Goal: Information Seeking & Learning: Find specific fact

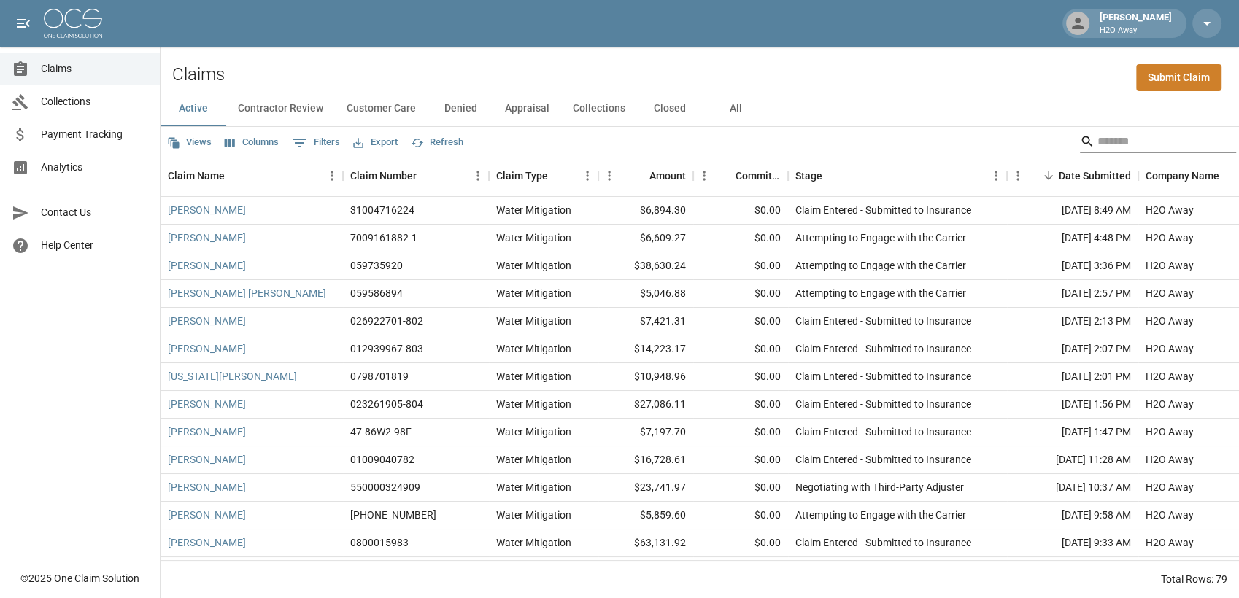
drag, startPoint x: 0, startPoint y: 0, endPoint x: 1105, endPoint y: 137, distance: 1113.4
click at [1105, 137] on input "Search" at bounding box center [1156, 141] width 117 height 23
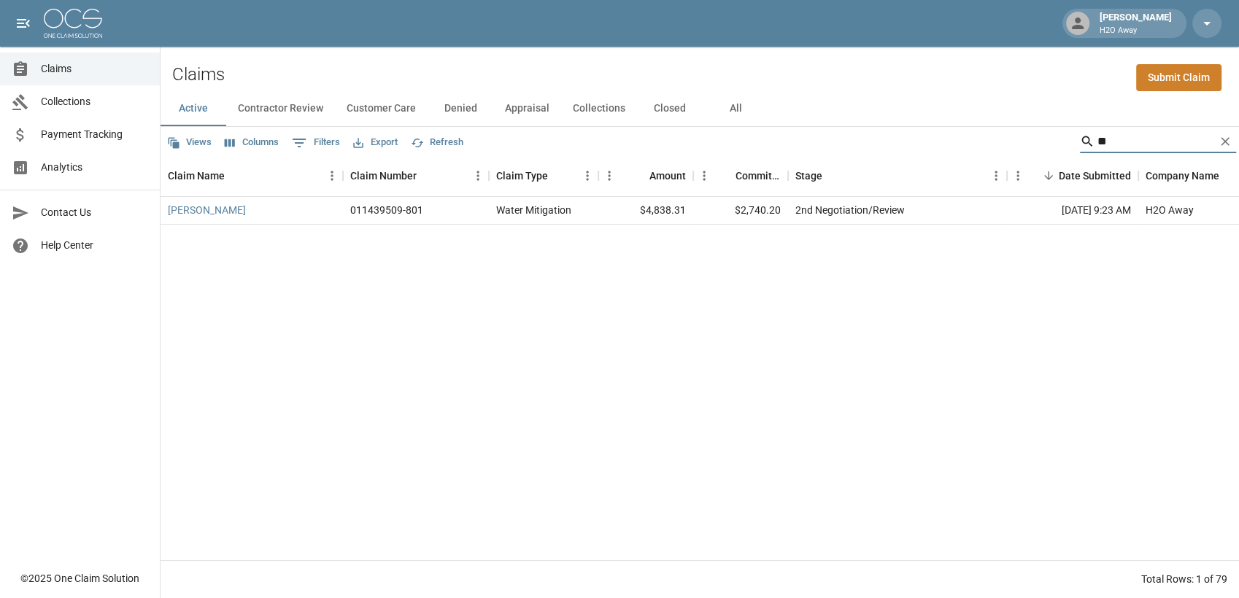
type input "*"
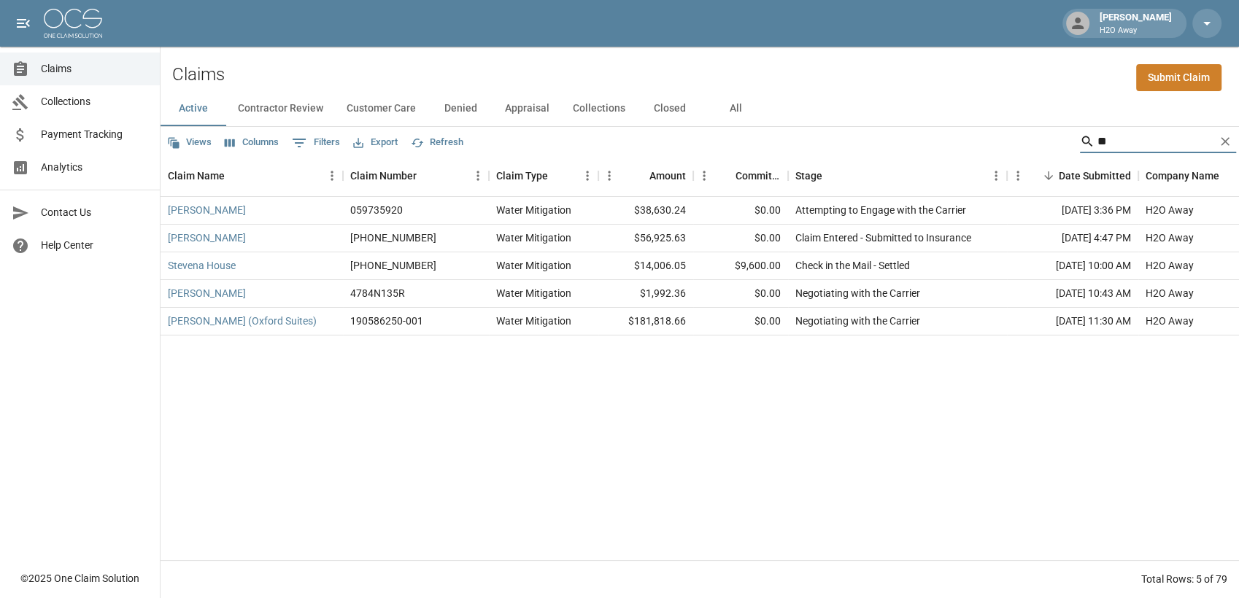
type input "*"
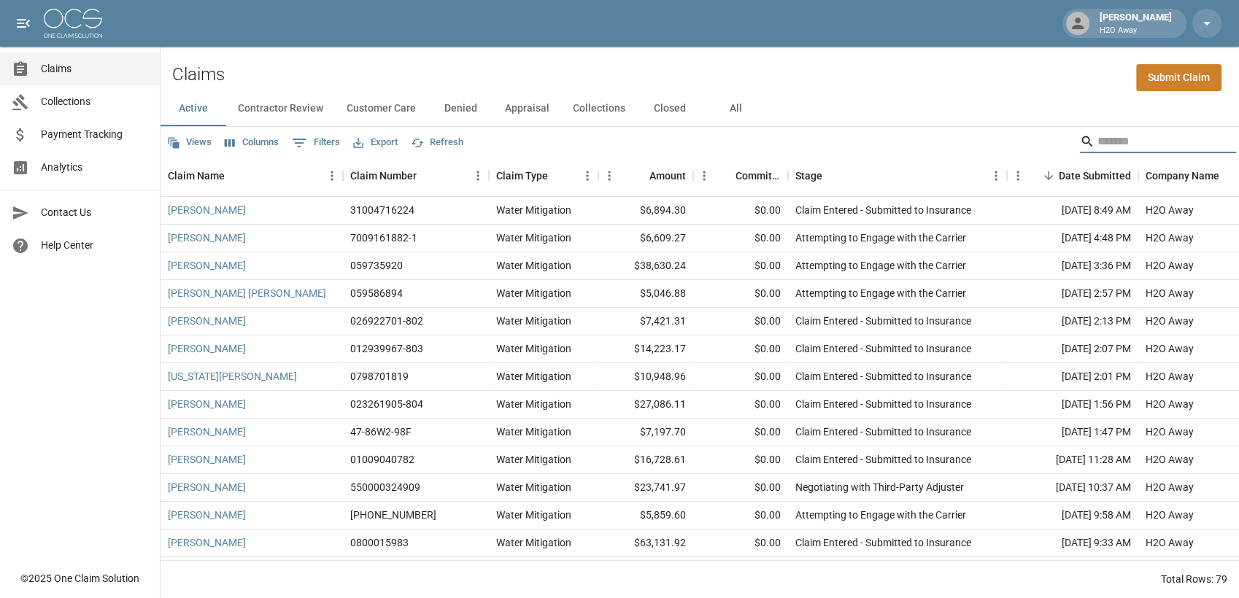
click at [730, 101] on button "All" at bounding box center [736, 108] width 66 height 35
click at [1101, 142] on input "Search" at bounding box center [1156, 141] width 117 height 23
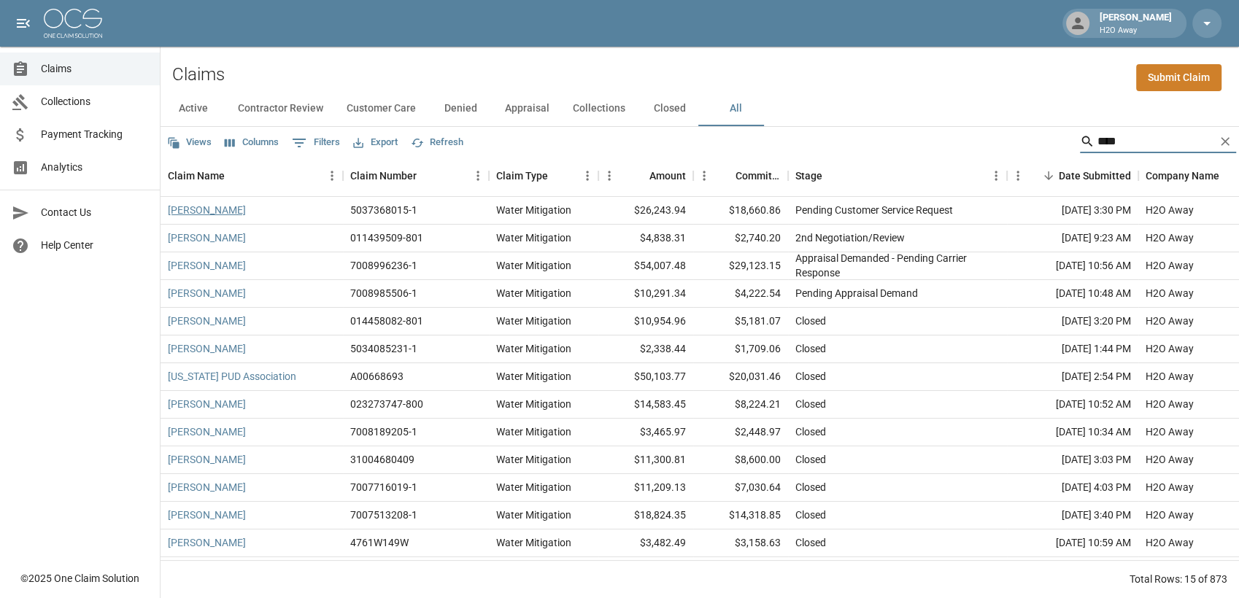
type input "****"
click at [210, 208] on link "[PERSON_NAME]" at bounding box center [207, 210] width 78 height 15
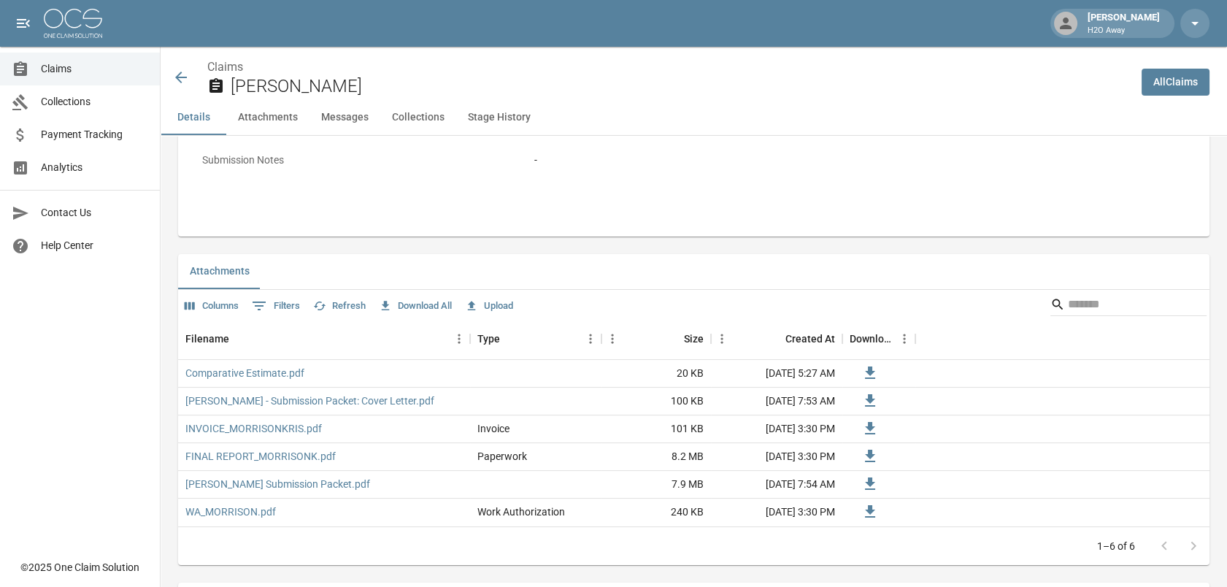
scroll to position [567, 0]
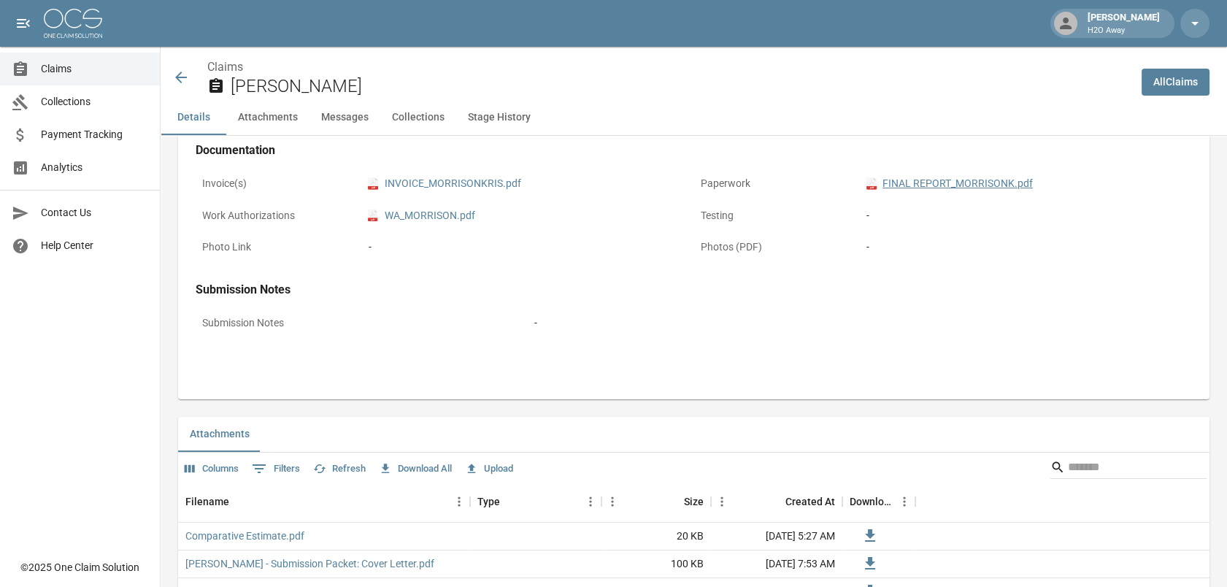
click at [941, 184] on link "pdf FINAL REPORT_MORRISONK.pdf" at bounding box center [949, 183] width 166 height 15
